Goal: Information Seeking & Learning: Find contact information

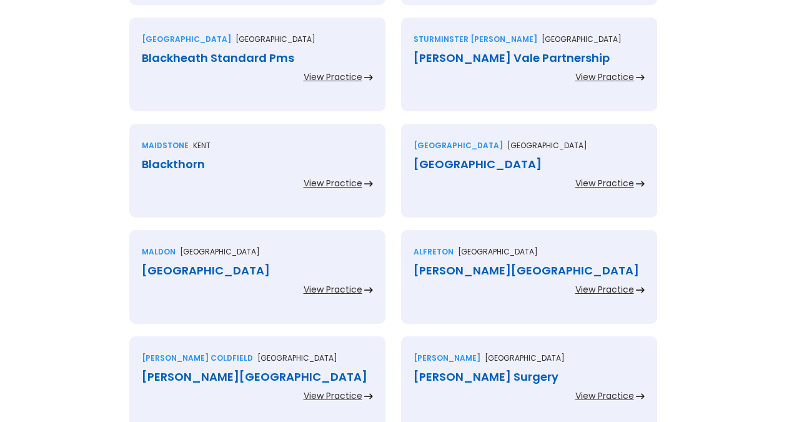
scroll to position [1529, 0]
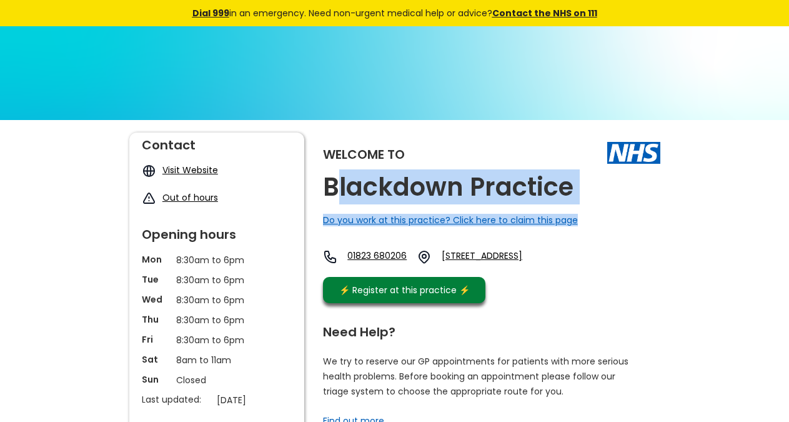
drag, startPoint x: 603, startPoint y: 197, endPoint x: 340, endPoint y: 184, distance: 262.6
click at [340, 184] on div "Welcome to Blackdown Practice Do you work at this practice? Click here to claim…" at bounding box center [491, 220] width 337 height 177
click at [382, 182] on h2 "Blackdown Practice" at bounding box center [448, 187] width 250 height 28
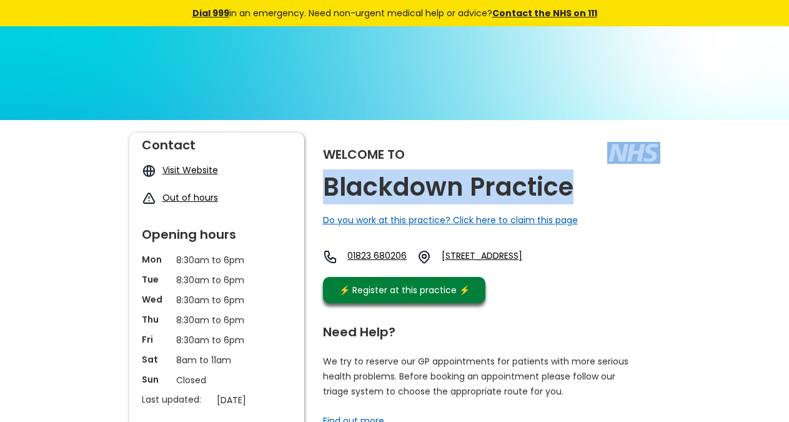
copy div "Blackdown Practice"
drag, startPoint x: 574, startPoint y: 184, endPoint x: 553, endPoint y: 177, distance: 22.3
click at [565, 190] on div "Welcome to Blackdown Practice Do you work at this practice? Click here to claim…" at bounding box center [491, 220] width 337 height 177
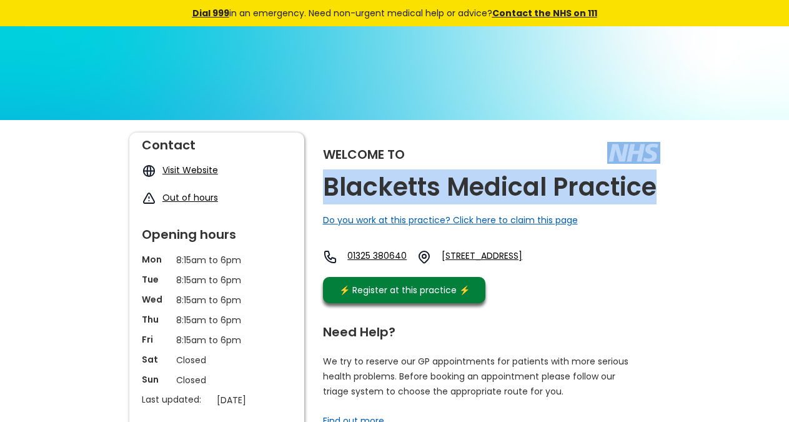
copy div "Blacketts Medical Practice"
drag, startPoint x: 641, startPoint y: 189, endPoint x: 653, endPoint y: 192, distance: 11.8
copy link "Dl3 7jr,"
drag, startPoint x: 551, startPoint y: 277, endPoint x: 373, endPoint y: 14, distance: 317.2
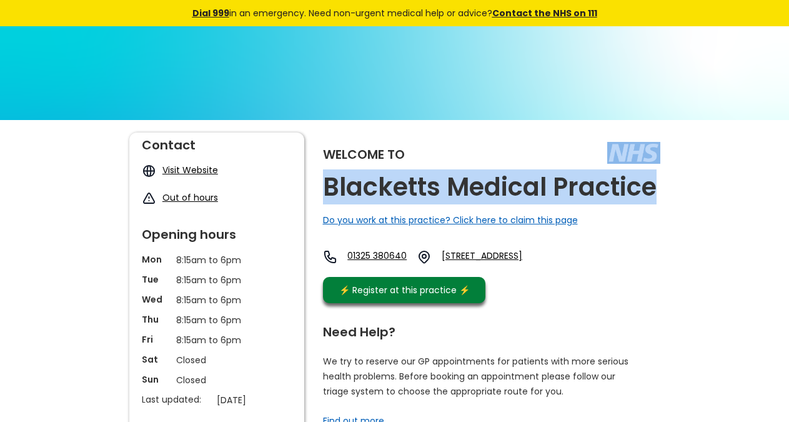
click at [525, 270] on div "01325 380640 63-65 Bondgate, Darlington, County Durham, Dl3 7jr, England" at bounding box center [442, 259] width 238 height 21
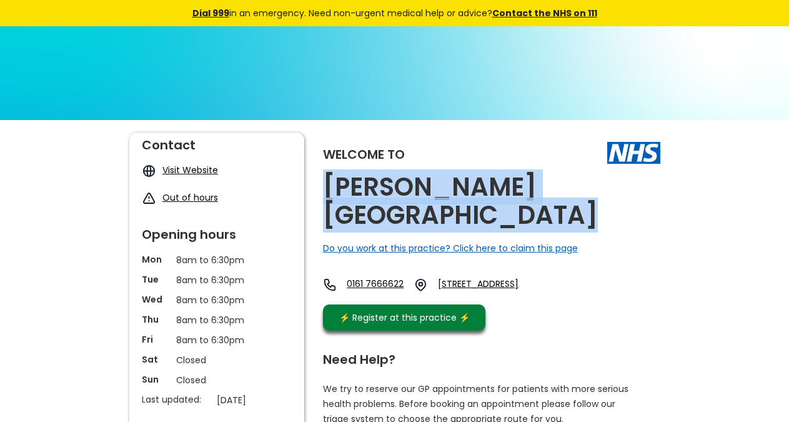
copy h2 "Blackford House Medical Centre"
drag, startPoint x: 423, startPoint y: 220, endPoint x: 327, endPoint y: 189, distance: 100.3
click at [327, 189] on h2 "Blackford House Medical Centre" at bounding box center [491, 201] width 337 height 56
copy link "Bl9 8qa, E"
drag, startPoint x: 524, startPoint y: 304, endPoint x: 470, endPoint y: 286, distance: 57.3
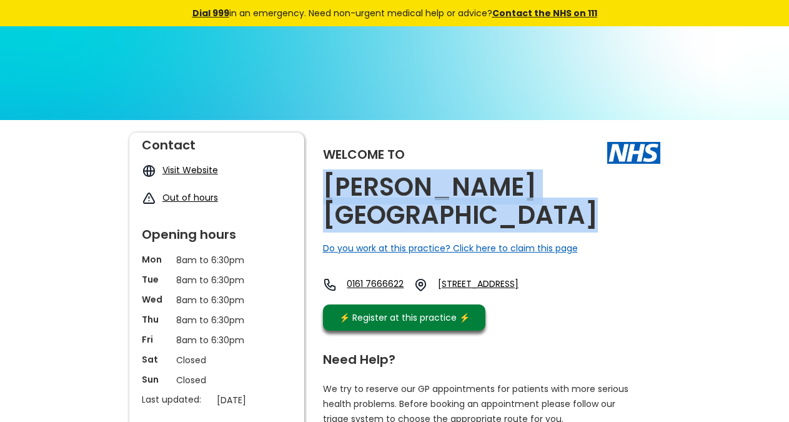
click at [477, 298] on div "0161 7666622 137 Croft Lane, Hollins, Bury, Lancashire, Bl9 8qa, England" at bounding box center [437, 287] width 229 height 21
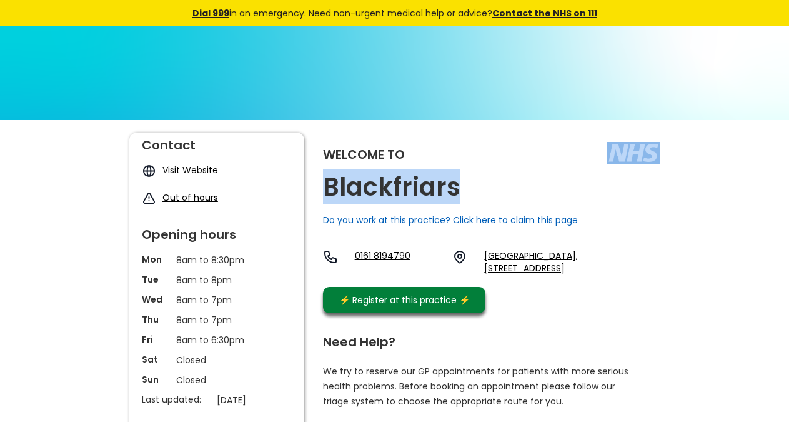
copy div "Blackfriars"
drag, startPoint x: 487, startPoint y: 191, endPoint x: 416, endPoint y: 122, distance: 98.9
click at [455, 185] on div "Welcome to Blackfriars Do you work at this practice? Click here to claim this p…" at bounding box center [491, 225] width 337 height 187
drag, startPoint x: 603, startPoint y: 278, endPoint x: 576, endPoint y: 270, distance: 28.1
click at [576, 270] on div "0161 8194790 Fresh Towers, 138 Chapel Street, Salford, Greater Manchester, M3 6…" at bounding box center [491, 264] width 337 height 31
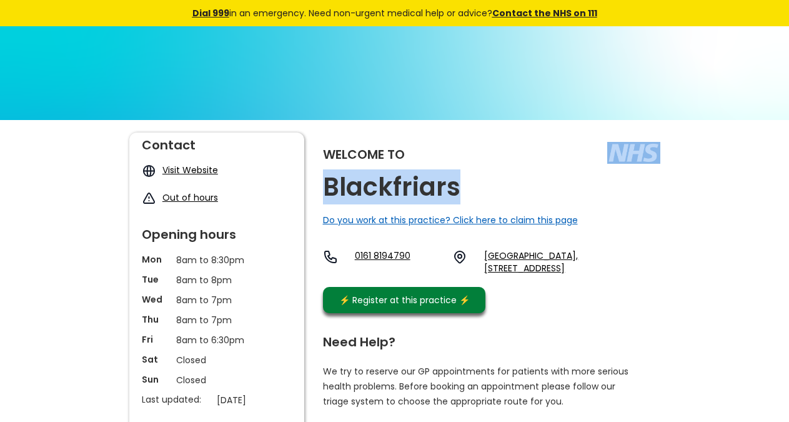
copy link "M3 6af,"
drag, startPoint x: 607, startPoint y: 280, endPoint x: 576, endPoint y: 271, distance: 32.6
click at [576, 271] on div "Welcome to Blackfriars Do you work at this practice? Click here to claim this p…" at bounding box center [491, 225] width 337 height 187
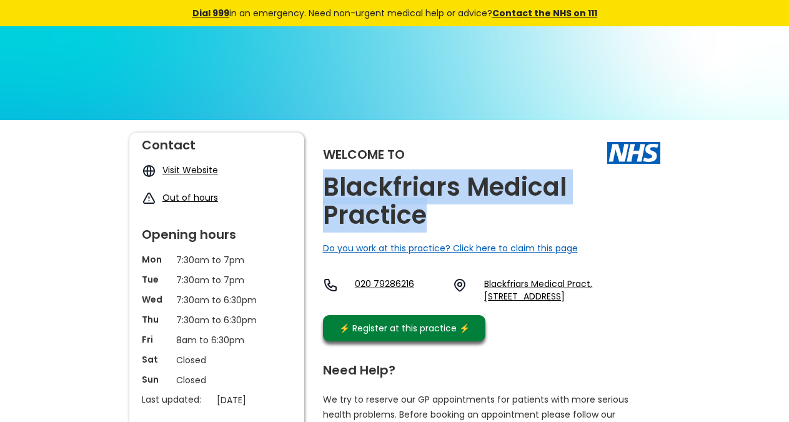
copy h2 "Blackfriars Medical Practice"
drag, startPoint x: 446, startPoint y: 219, endPoint x: 317, endPoint y: 184, distance: 133.9
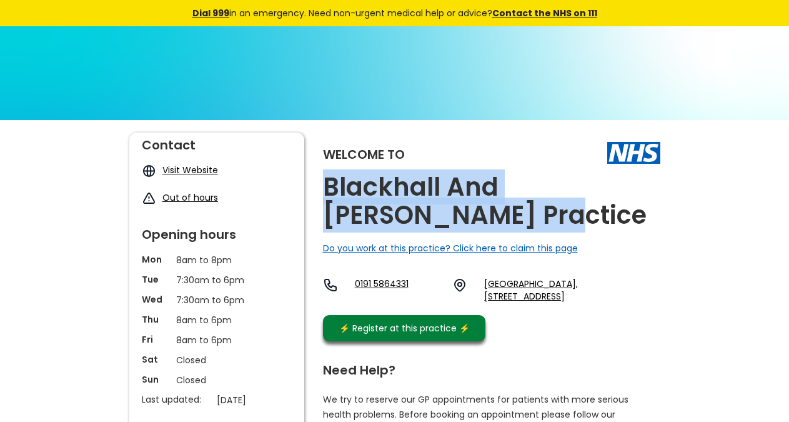
copy h2 "Blackhall And [PERSON_NAME] Practice"
drag, startPoint x: 445, startPoint y: 215, endPoint x: 316, endPoint y: 182, distance: 132.8
copy link "Ts27 4lq,"
drag, startPoint x: 569, startPoint y: 331, endPoint x: 533, endPoint y: 314, distance: 39.4
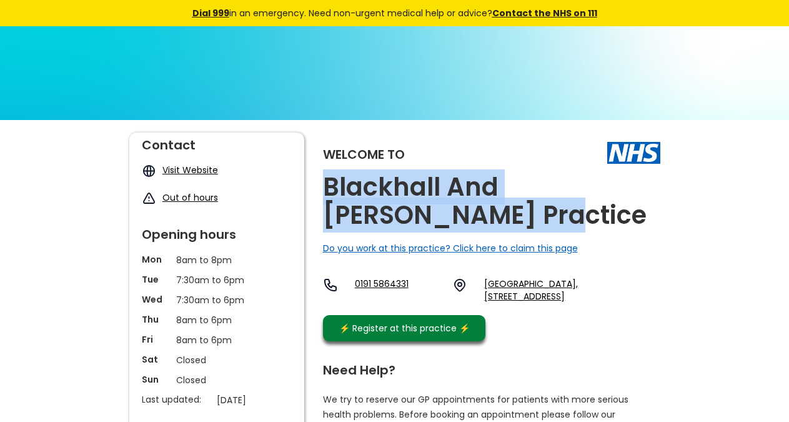
click at [533, 314] on div "Welcome to Blackhall And [PERSON_NAME] Practice Do you work at this practice? C…" at bounding box center [491, 239] width 337 height 215
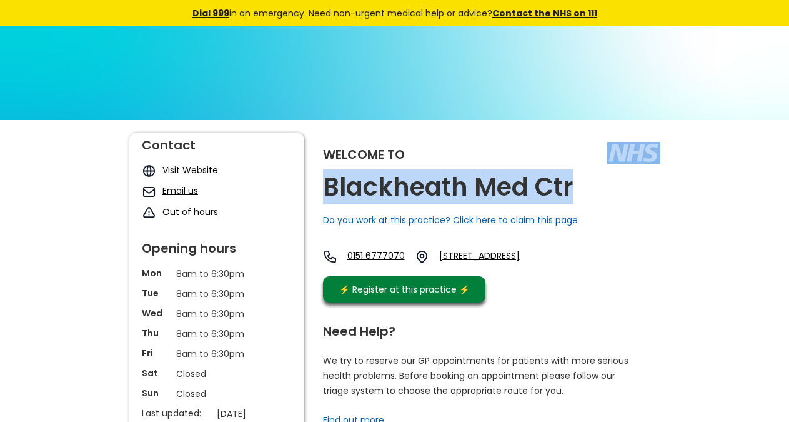
copy div "Blackheath Med Ctr"
drag, startPoint x: 581, startPoint y: 185, endPoint x: 570, endPoint y: 187, distance: 10.7
click at [570, 187] on div "Welcome to Blackheath Med Ctr Do you work at this practice? Click here to claim…" at bounding box center [491, 220] width 337 height 176
copy link "Ch46 1sg,"
drag, startPoint x: 573, startPoint y: 284, endPoint x: 339, endPoint y: 11, distance: 359.6
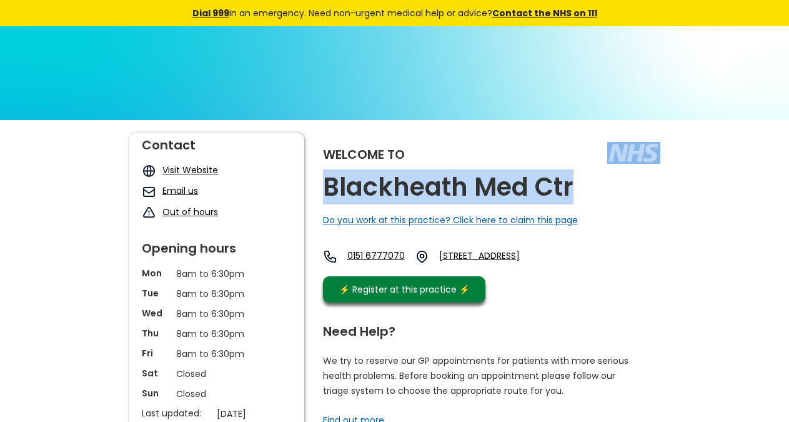
click at [538, 274] on div "Welcome to Blackheath Med Ctr Do you work at this practice? Click here to claim…" at bounding box center [491, 220] width 337 height 176
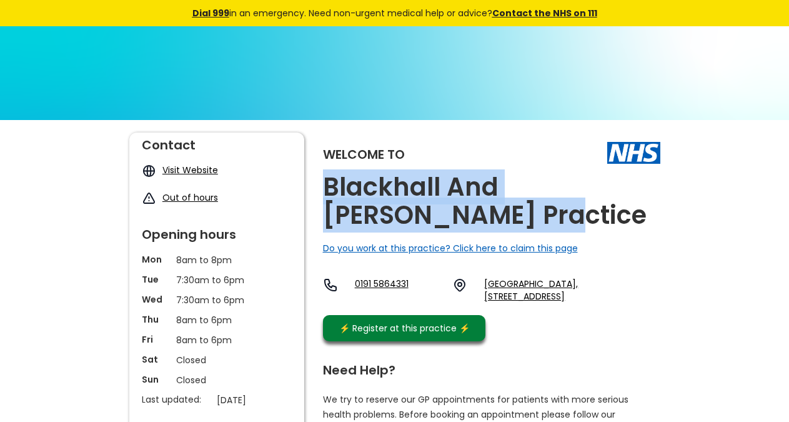
copy h2 "Blackhall And Peterlee Practice"
drag, startPoint x: 473, startPoint y: 219, endPoint x: 269, endPoint y: 10, distance: 291.9
copy link "Ts27 4lq, E"
drag, startPoint x: 577, startPoint y: 324, endPoint x: 533, endPoint y: 316, distance: 45.1
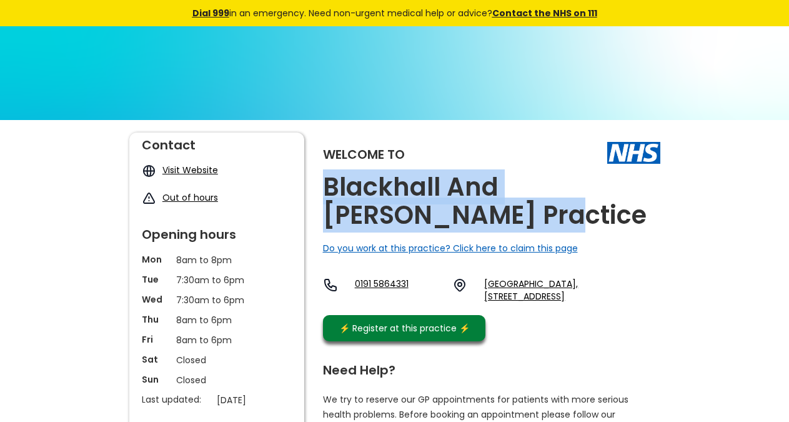
click at [533, 316] on div "Welcome to Blackhall And Peterlee Practice Do you work at this practice? Click …" at bounding box center [491, 239] width 337 height 215
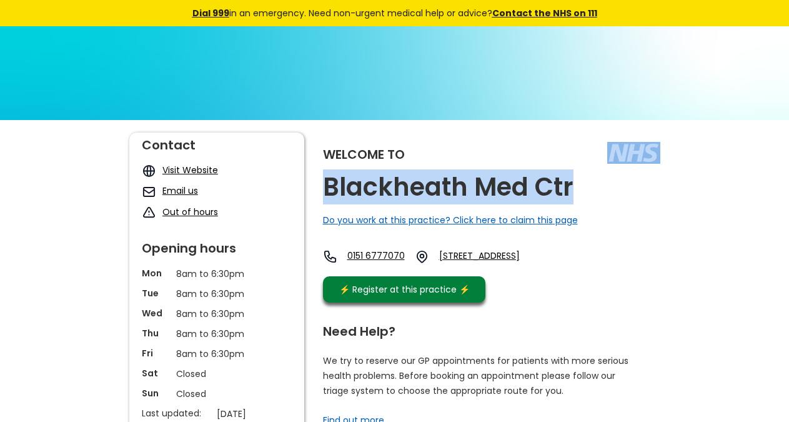
copy div "Blackheath Med Ctr"
drag, startPoint x: 583, startPoint y: 183, endPoint x: 572, endPoint y: 192, distance: 13.8
click at [572, 192] on div "Welcome to Blackheath Med Ctr Do you work at this practice? Click here to claim…" at bounding box center [491, 220] width 337 height 176
copy link "Ch46 1sg,"
drag, startPoint x: 583, startPoint y: 279, endPoint x: 539, endPoint y: 275, distance: 43.9
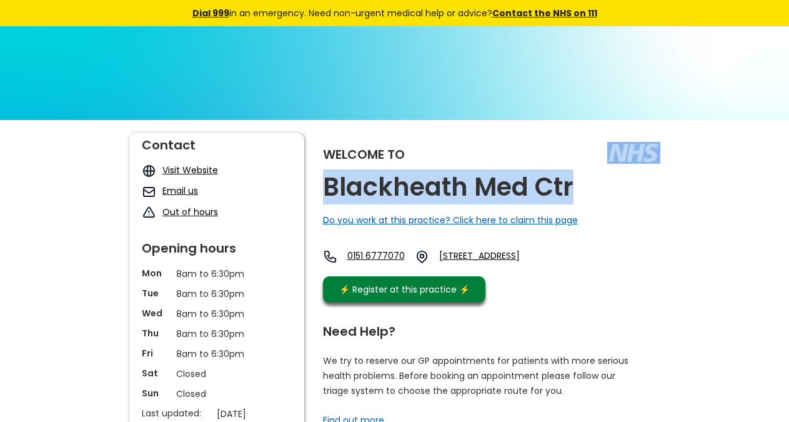
click at [539, 270] on div "0151 6777070 [STREET_ADDRESS]" at bounding box center [438, 259] width 231 height 21
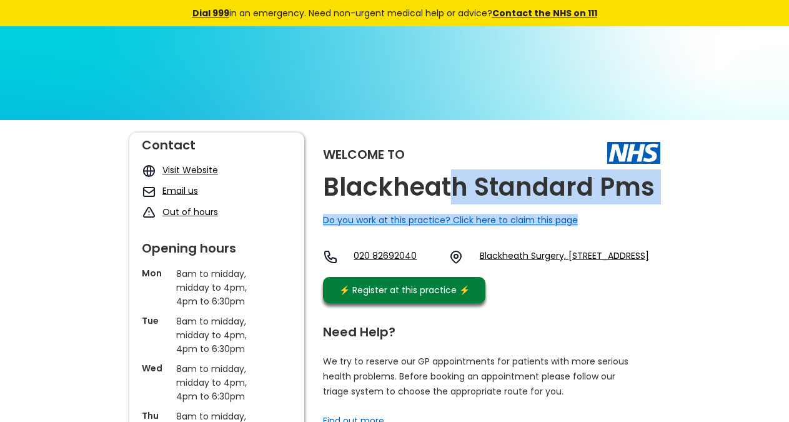
drag, startPoint x: 691, startPoint y: 198, endPoint x: 473, endPoint y: 175, distance: 219.1
click at [473, 174] on h2 "Blackheath Standard Pms" at bounding box center [489, 187] width 332 height 28
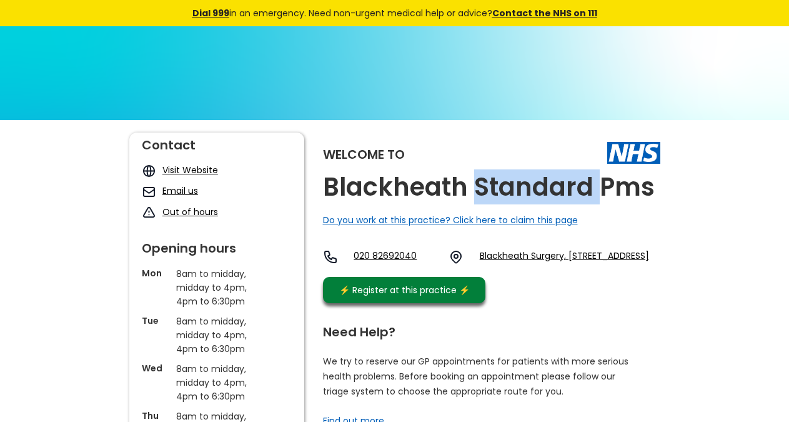
click at [473, 174] on h2 "Blackheath Standard Pms" at bounding box center [489, 187] width 332 height 28
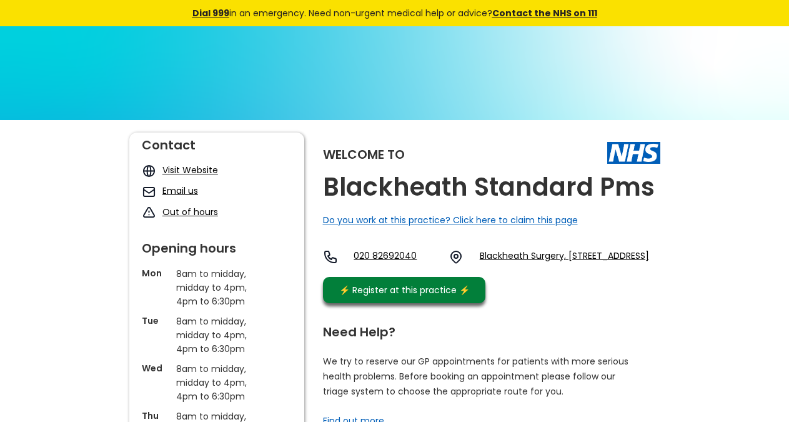
click at [473, 174] on h2 "Blackheath Standard Pms" at bounding box center [489, 187] width 332 height 28
copy link "Se3 7hb, E"
drag, startPoint x: 527, startPoint y: 296, endPoint x: 417, endPoint y: 200, distance: 146.5
click at [480, 285] on div "Welcome to Blackheath Standard Pms Do you work at this practice? Click here to …" at bounding box center [491, 220] width 337 height 177
